Goal: Task Accomplishment & Management: Manage account settings

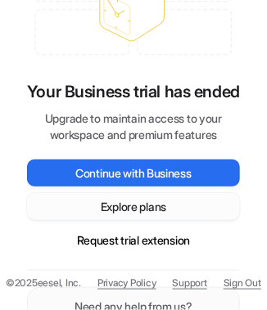
scroll to position [76, 0]
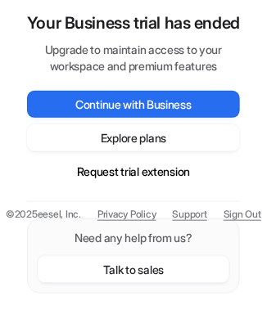
drag, startPoint x: 244, startPoint y: 246, endPoint x: 241, endPoint y: 56, distance: 189.9
click at [241, 56] on div "Your Business trial has ended Upgrade to maintain access to your workspace and …" at bounding box center [134, 86] width 246 height 448
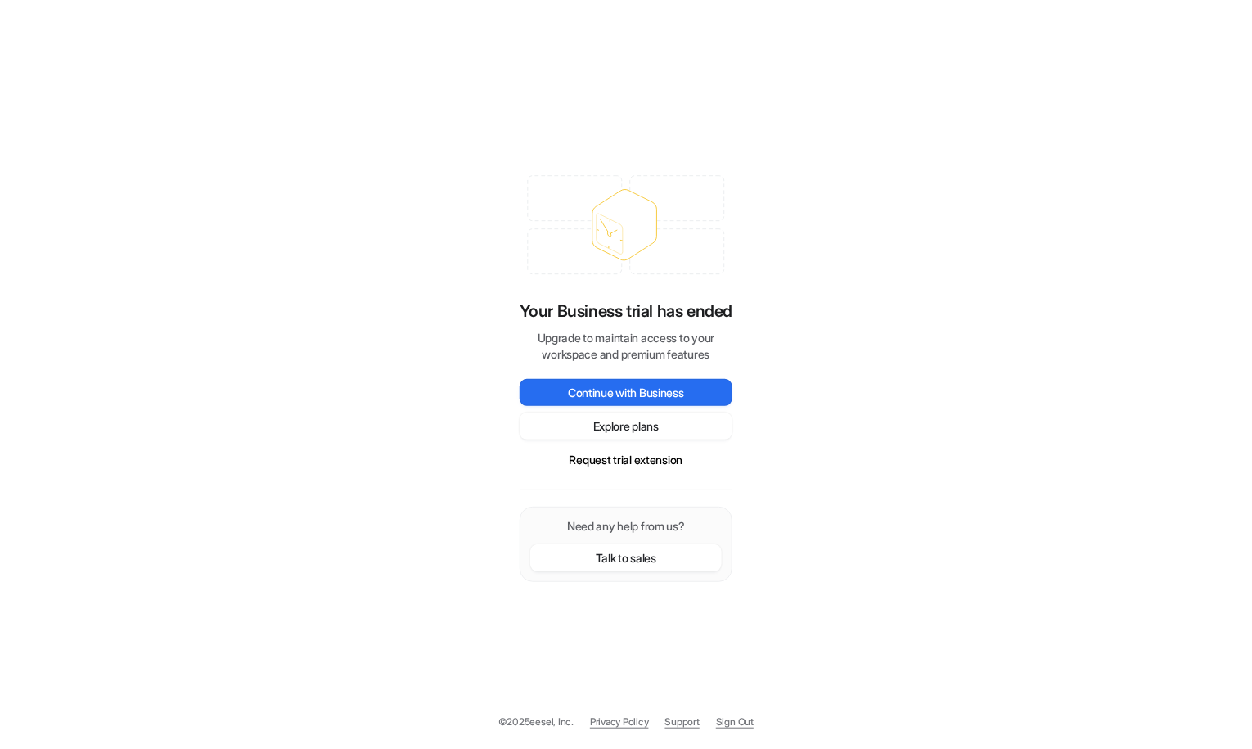
click at [744, 720] on link "Sign Out" at bounding box center [735, 722] width 38 height 15
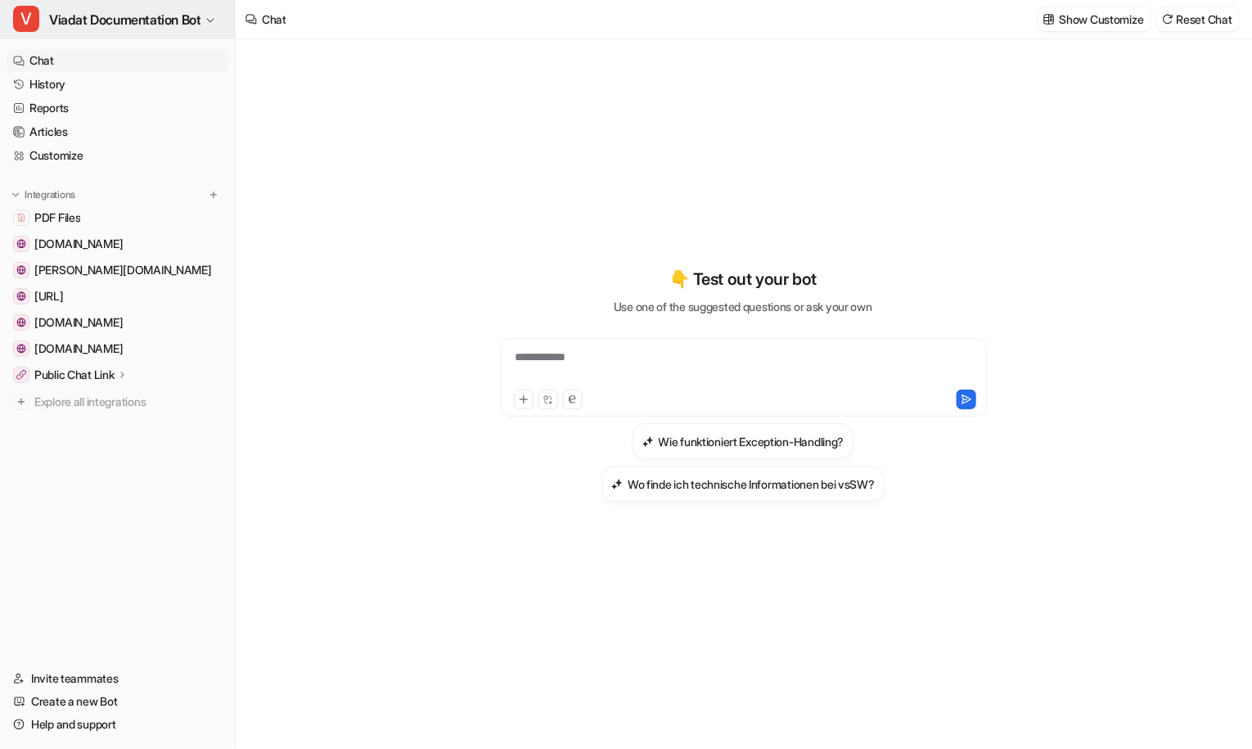
click at [223, 20] on button "V Viadat Documentation Bot" at bounding box center [117, 19] width 235 height 39
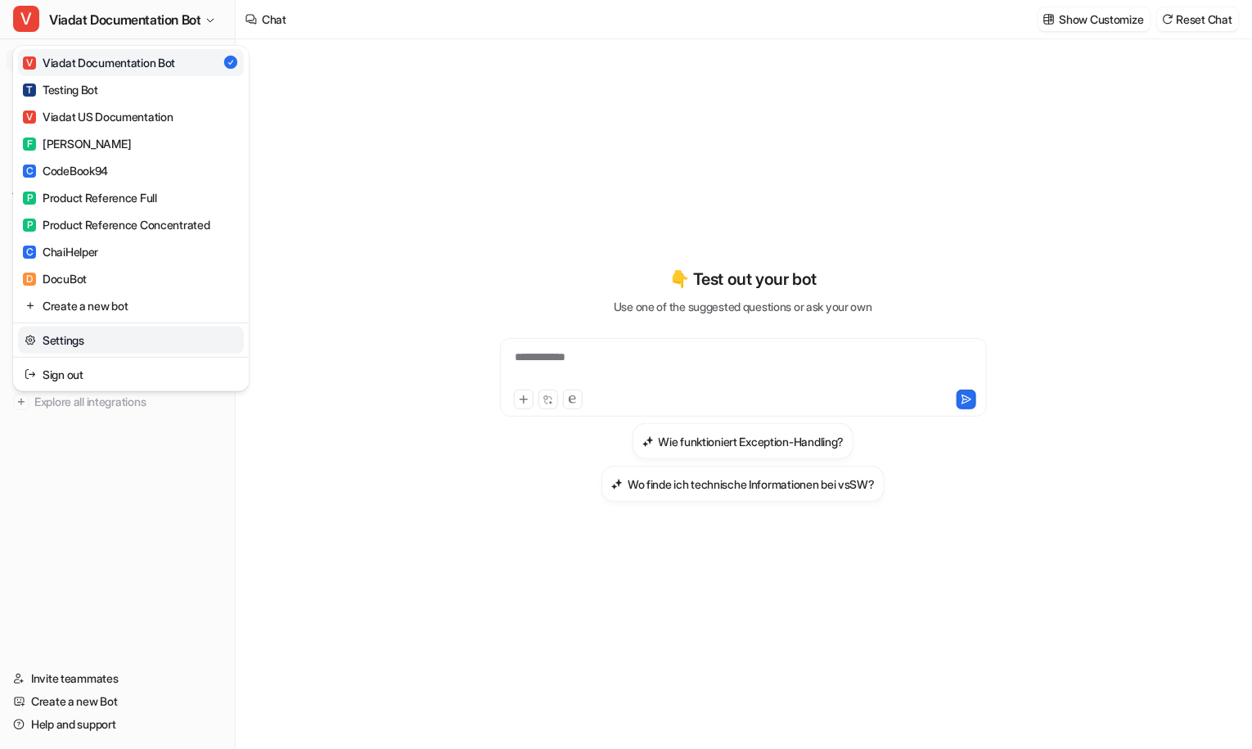
type textarea "**********"
click at [109, 336] on link "Settings" at bounding box center [131, 340] width 226 height 27
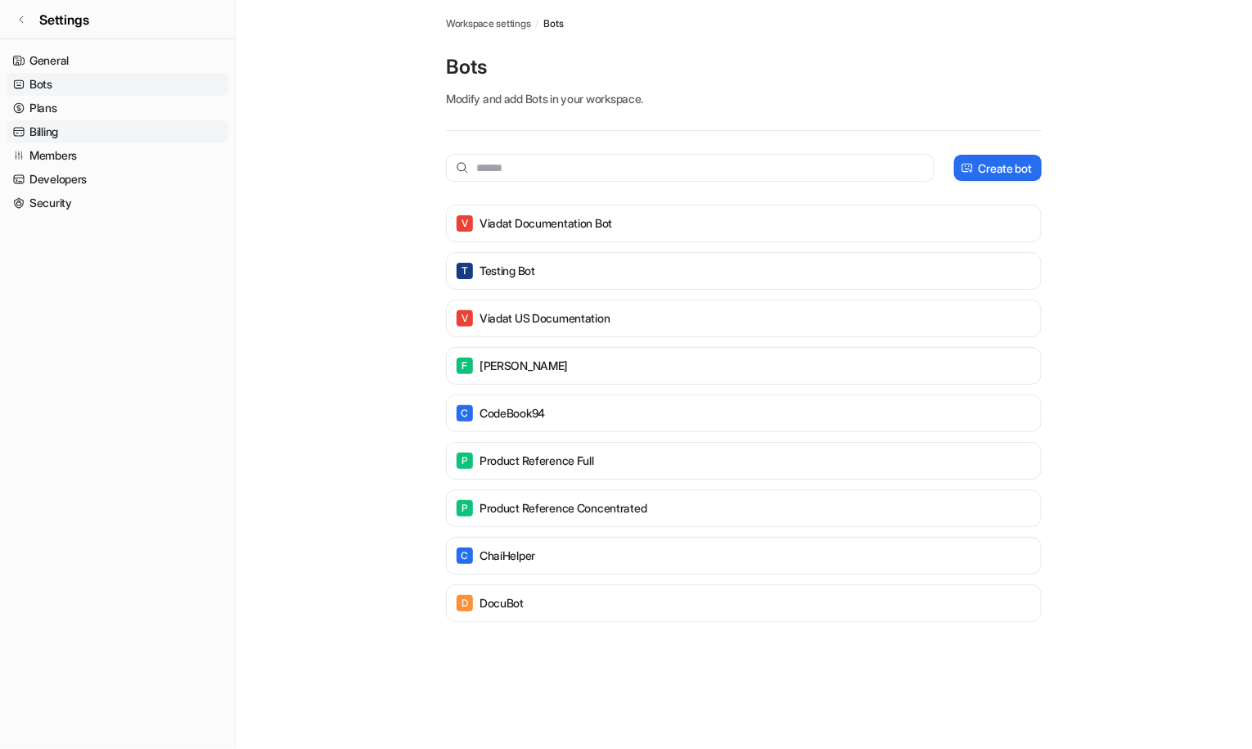
click at [63, 133] on link "Billing" at bounding box center [118, 131] width 222 height 23
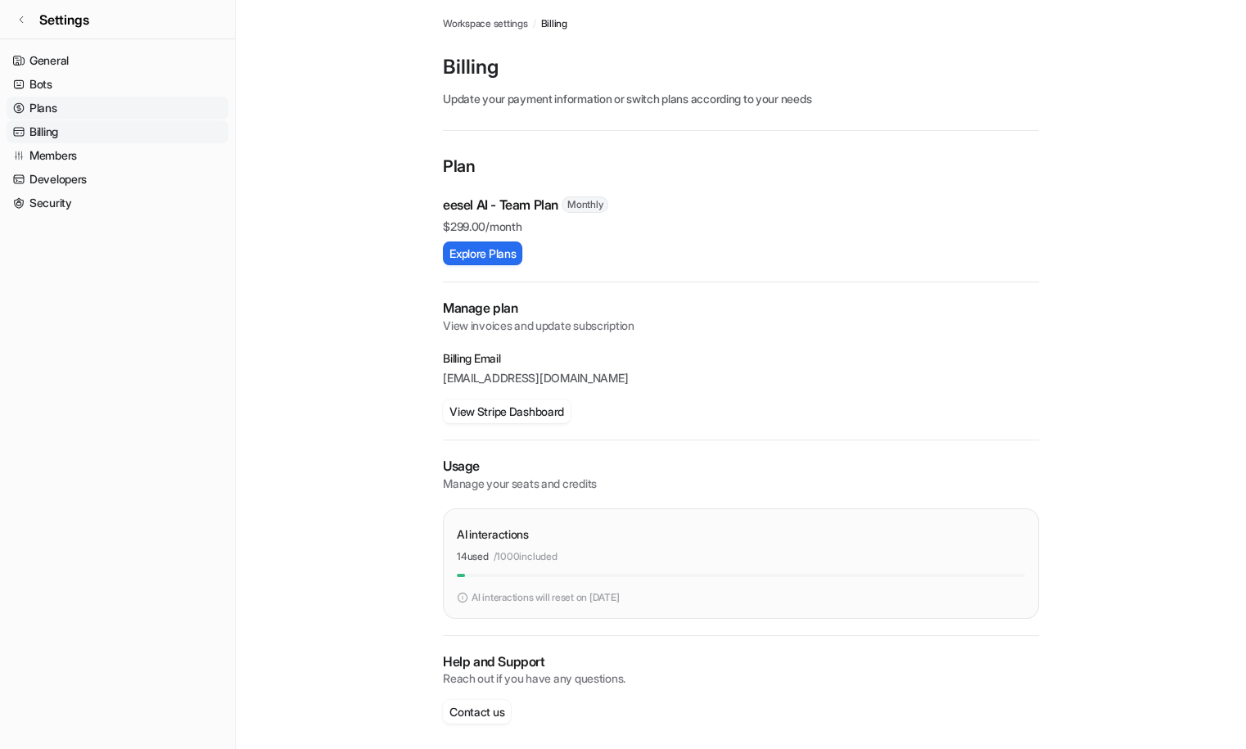
click at [57, 104] on link "Plans" at bounding box center [118, 108] width 222 height 23
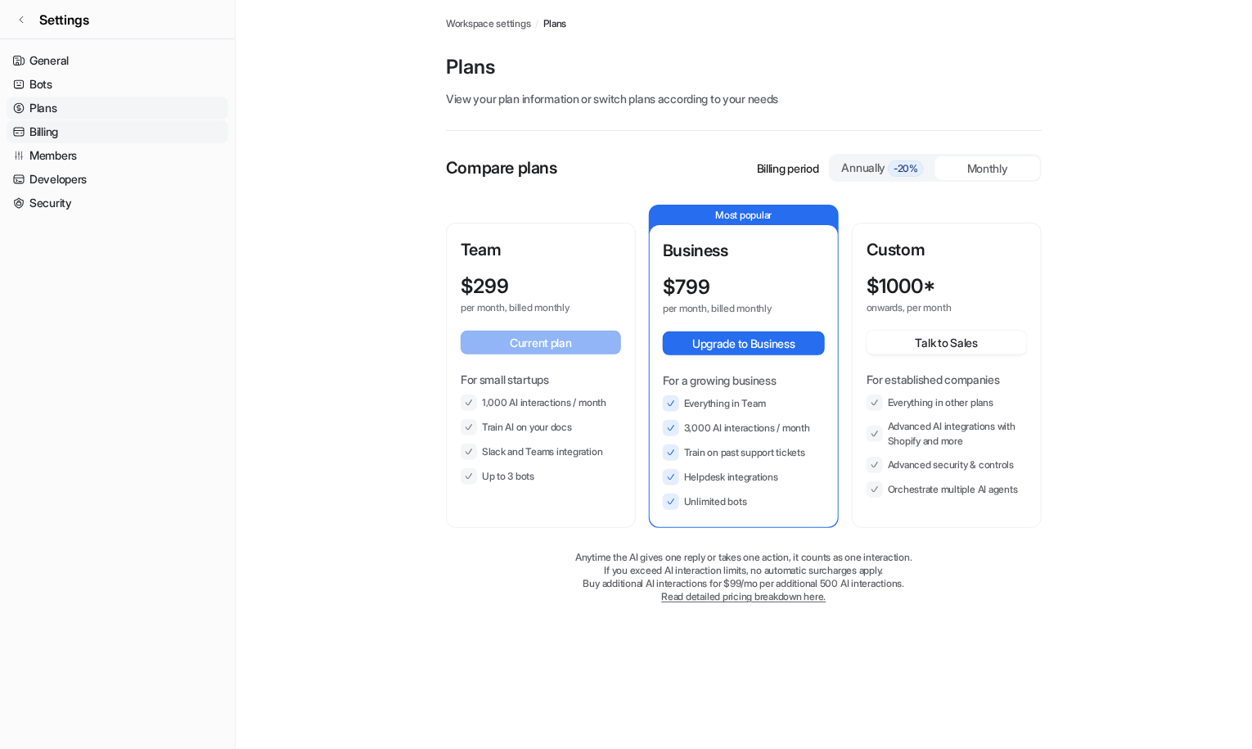
click at [51, 131] on link "Billing" at bounding box center [118, 131] width 222 height 23
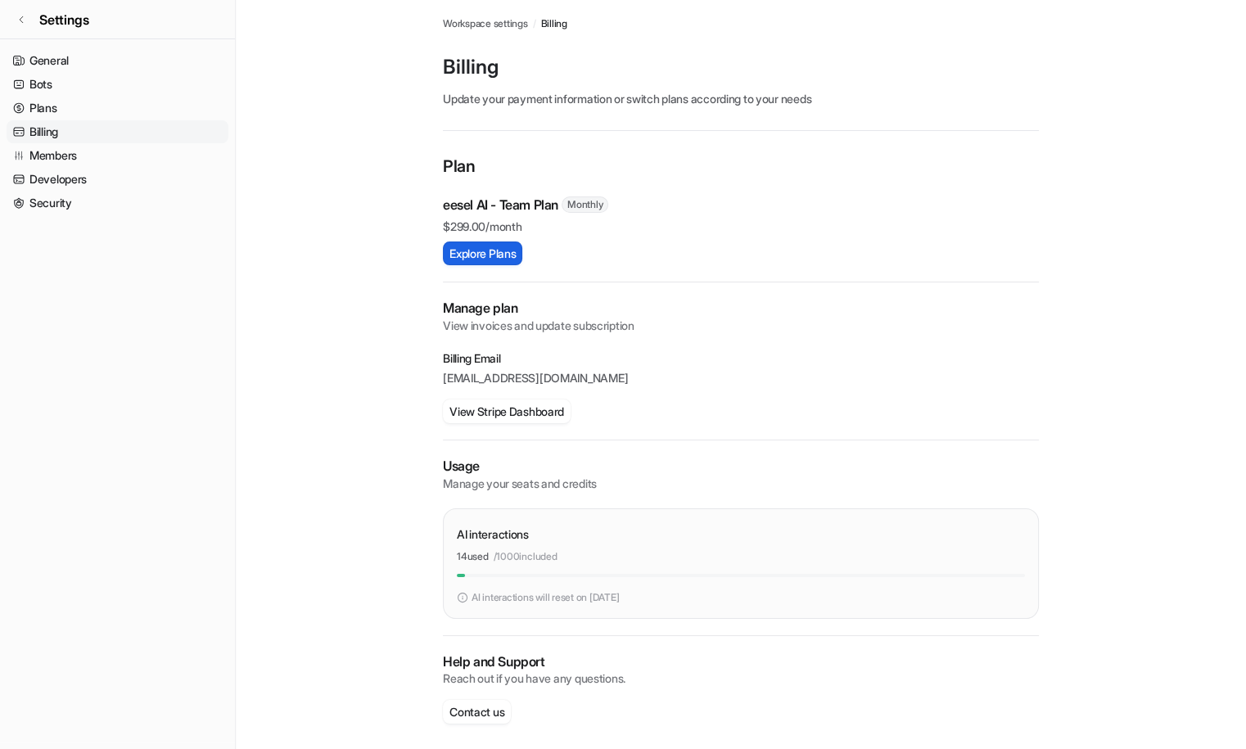
click at [486, 251] on button "Explore Plans" at bounding box center [482, 253] width 79 height 24
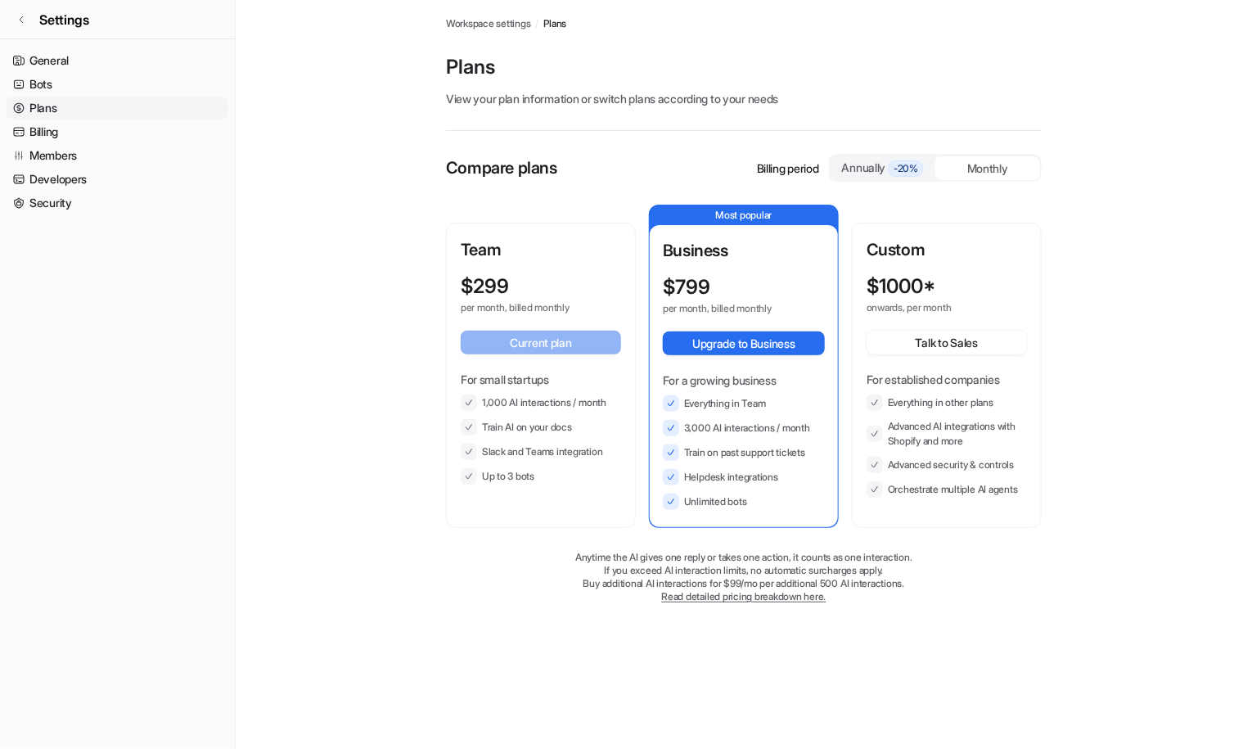
click at [534, 250] on p "Team" at bounding box center [541, 249] width 160 height 25
click at [502, 27] on span "Workspace settings" at bounding box center [488, 23] width 85 height 15
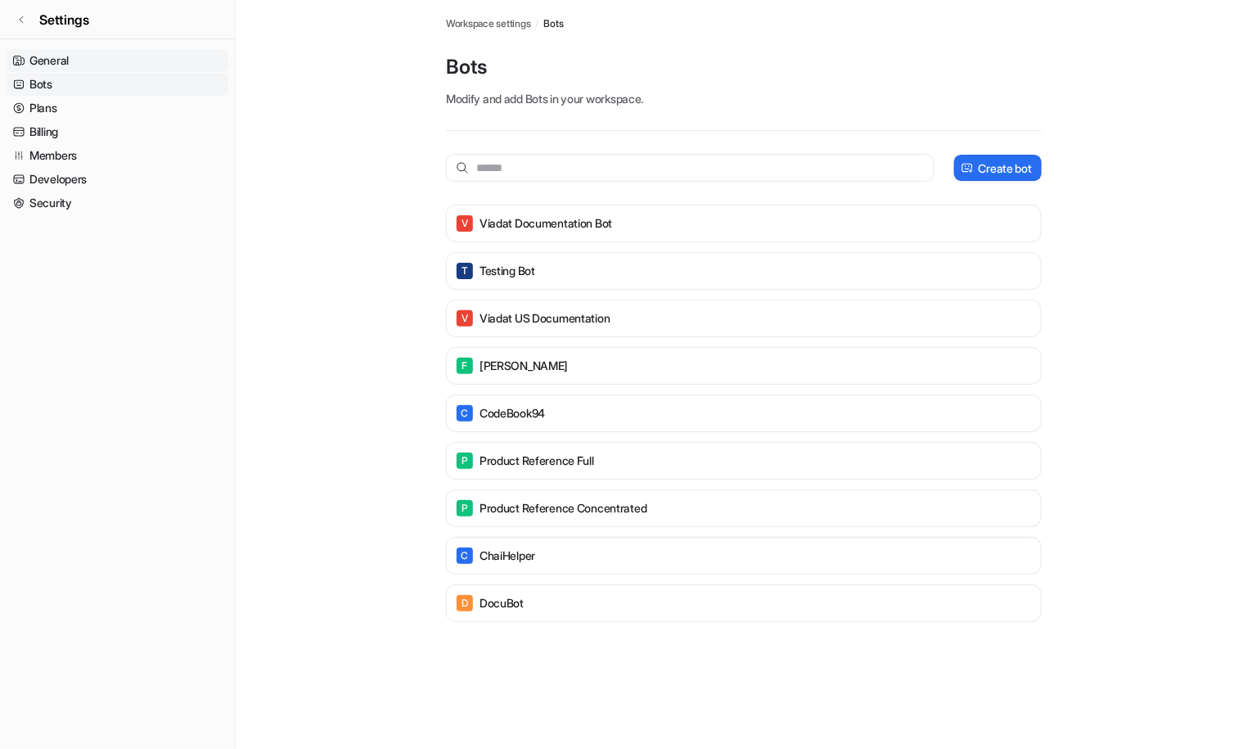
click at [73, 59] on link "General" at bounding box center [118, 60] width 222 height 23
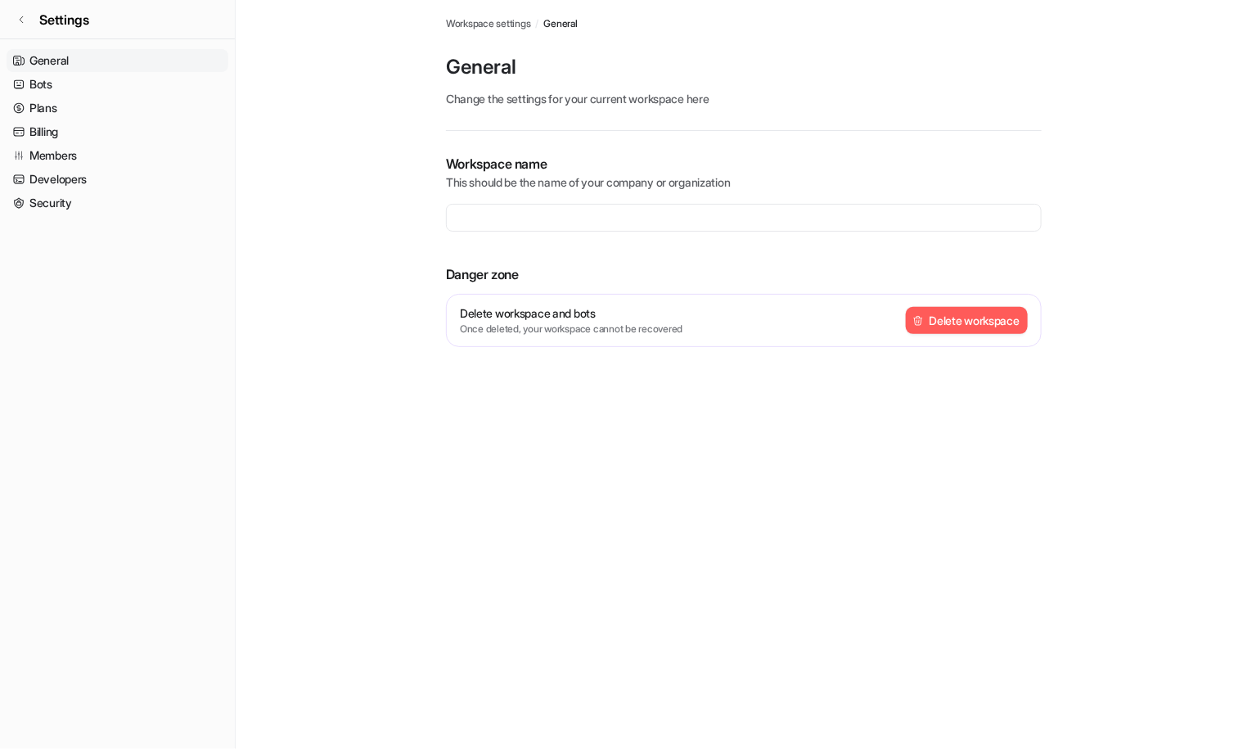
type input "**********"
click at [945, 317] on button "Delete workspace" at bounding box center [967, 320] width 122 height 27
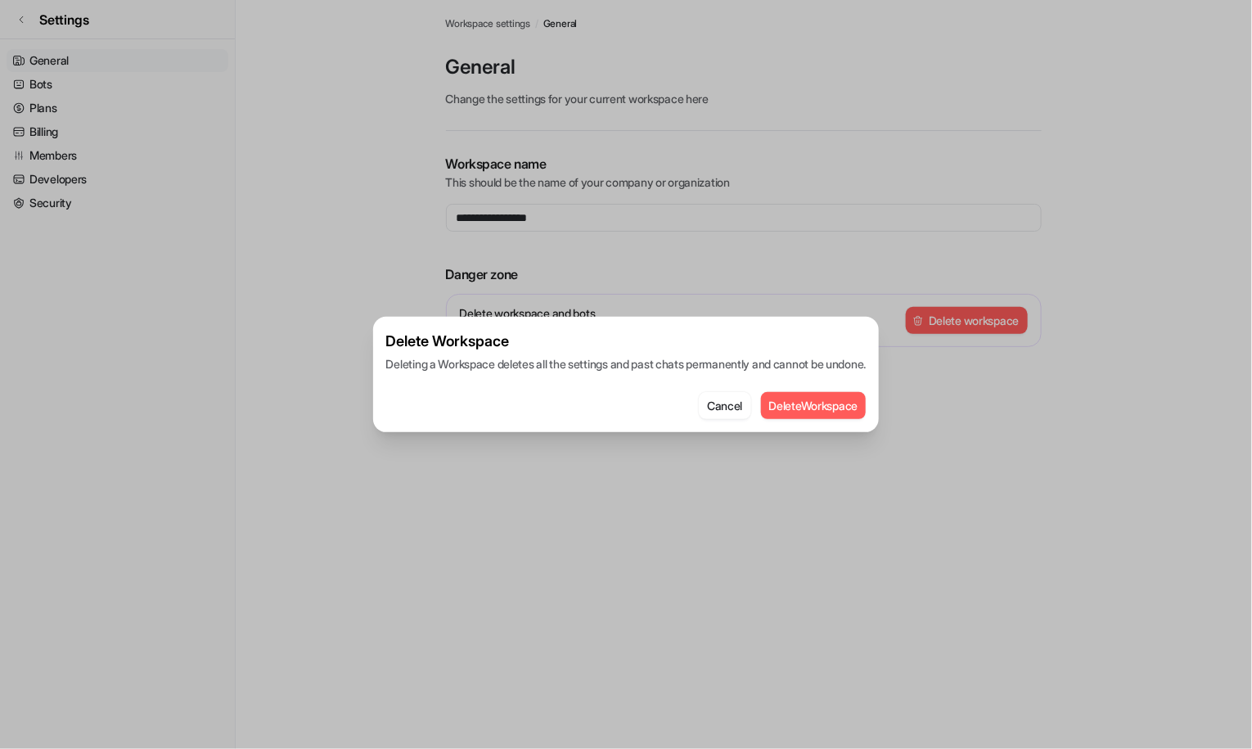
click at [830, 408] on button "Delete Workspace" at bounding box center [814, 405] width 106 height 27
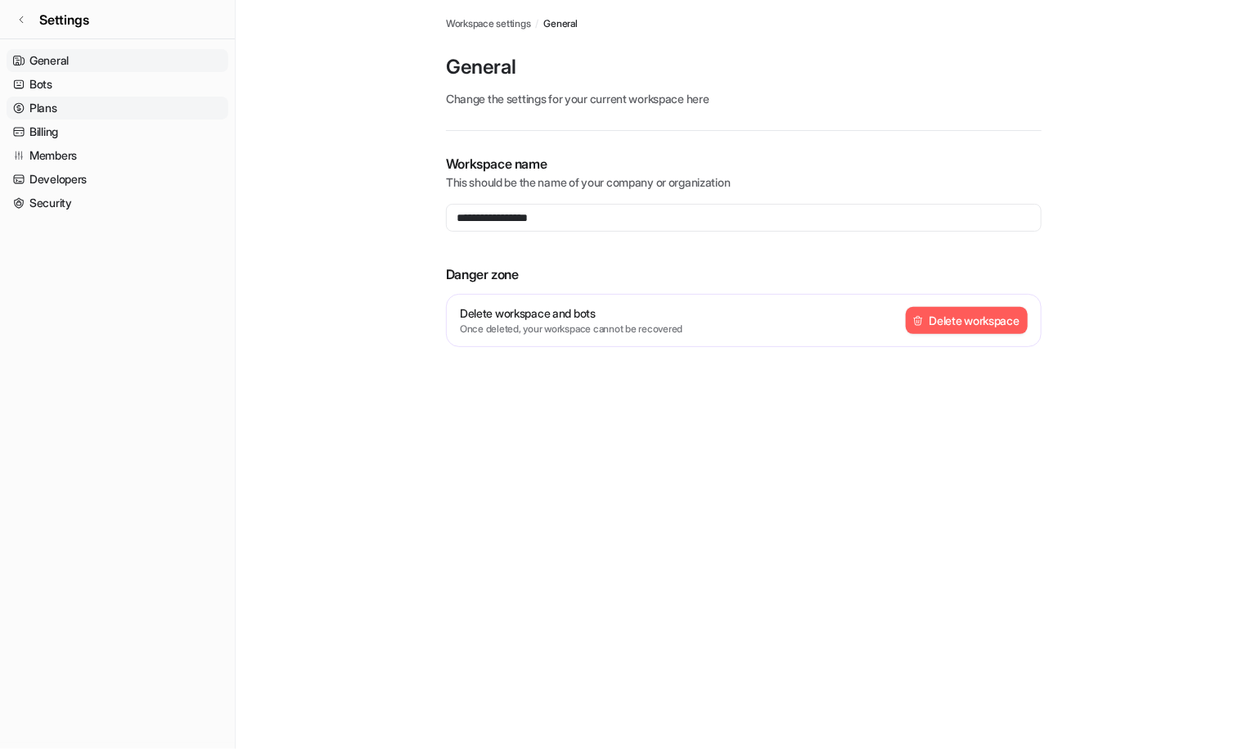
click at [53, 110] on link "Plans" at bounding box center [118, 108] width 222 height 23
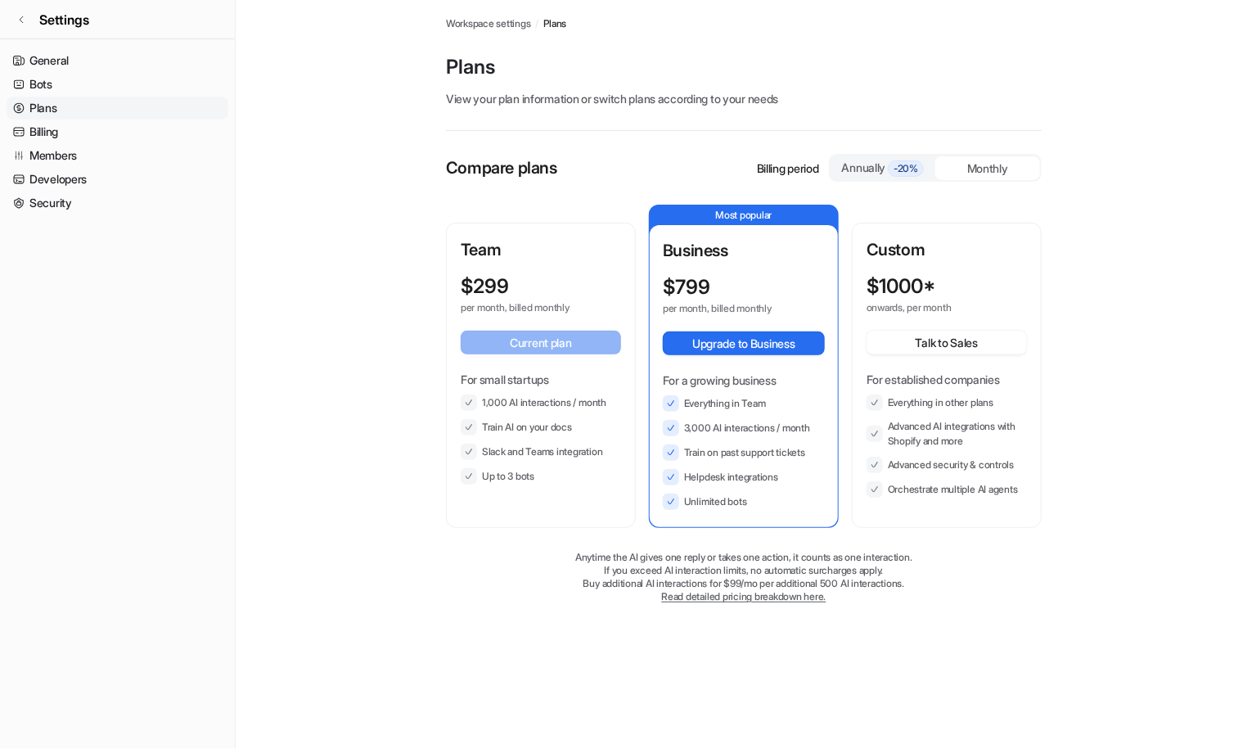
click at [540, 390] on div "For small startups 1,000 AI interactions / month Train AI on your docs Slack an…" at bounding box center [541, 428] width 160 height 114
click at [59, 129] on link "Billing" at bounding box center [118, 131] width 222 height 23
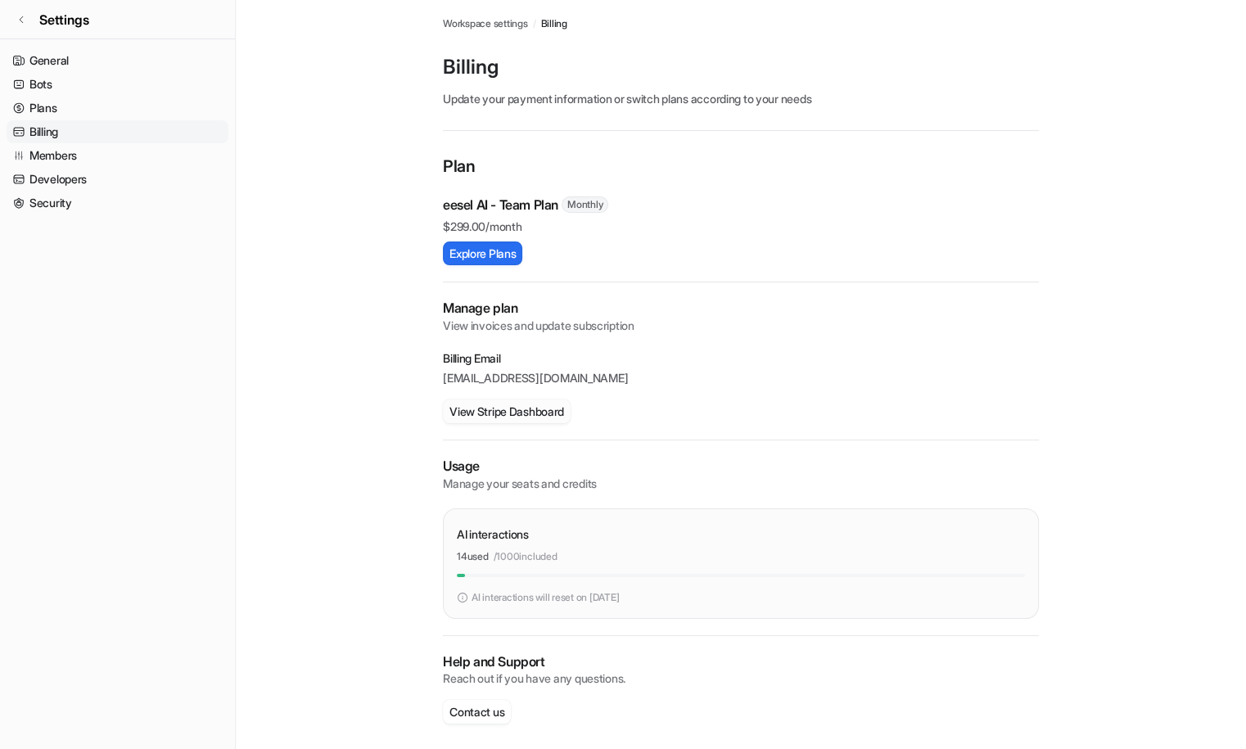
click at [513, 408] on button "View Stripe Dashboard" at bounding box center [507, 411] width 128 height 24
